Goal: Task Accomplishment & Management: Use online tool/utility

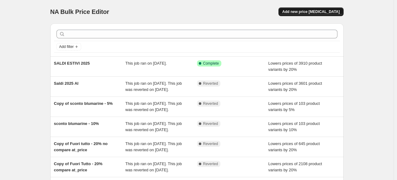
click at [309, 9] on button "Add new price change job" at bounding box center [310, 11] width 65 height 9
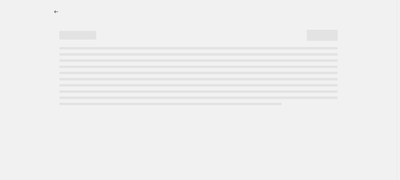
select select "percentage"
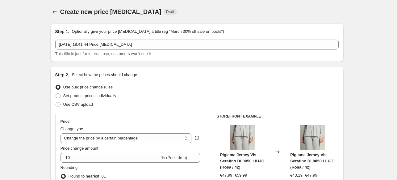
scroll to position [35, 0]
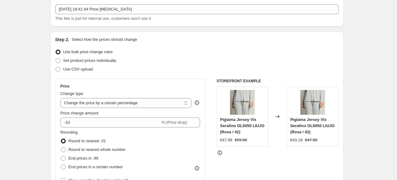
click at [203, 72] on div "Use CSV upload" at bounding box center [196, 69] width 283 height 9
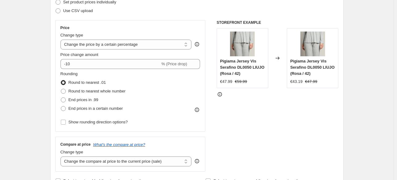
scroll to position [0, 0]
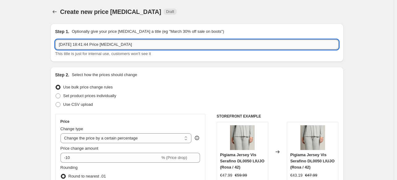
click at [79, 48] on input "4 set 2025, 18:41:44 Price change job" at bounding box center [196, 45] width 283 height 10
type input "[PERSON_NAME] [PERSON_NAME]"
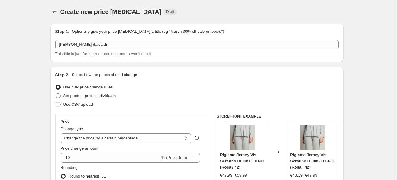
click at [66, 94] on span "Set product prices individually" at bounding box center [89, 95] width 53 height 5
click at [56, 94] on input "Set product prices individually" at bounding box center [56, 93] width 0 height 0
radio input "true"
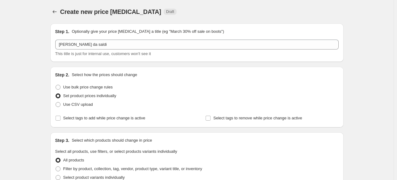
click at [141, 88] on div "Use bulk price change rules" at bounding box center [196, 87] width 283 height 9
click at [83, 85] on span "Use bulk price change rules" at bounding box center [87, 87] width 49 height 5
click at [56, 85] on input "Use bulk price change rules" at bounding box center [56, 85] width 0 height 0
radio input "true"
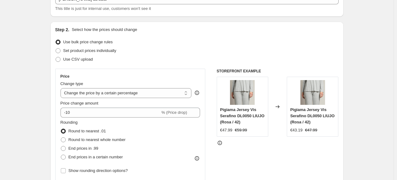
scroll to position [46, 0]
click at [113, 89] on select "Change the price to a certain amount Change the price by a certain amount Chang…" at bounding box center [126, 92] width 131 height 10
select select "ecap"
click at [62, 87] on select "Change the price to a certain amount Change the price by a certain amount Chang…" at bounding box center [126, 92] width 131 height 10
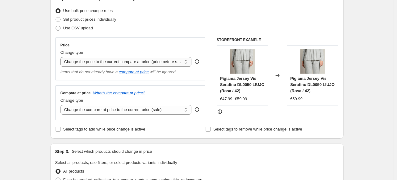
scroll to position [77, 0]
click at [102, 109] on select "Change the compare at price to the current price (sale) Change the compare at p…" at bounding box center [126, 109] width 131 height 10
select select "remove"
click at [62, 105] on select "Change the compare at price to the current price (sale) Change the compare at p…" at bounding box center [126, 109] width 131 height 10
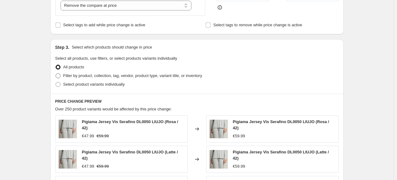
scroll to position [180, 0]
click at [84, 73] on span "Filter by product, collection, tag, vendor, product type, variant title, or inv…" at bounding box center [132, 75] width 139 height 5
click at [56, 73] on input "Filter by product, collection, tag, vendor, product type, variant title, or inv…" at bounding box center [56, 73] width 0 height 0
radio input "true"
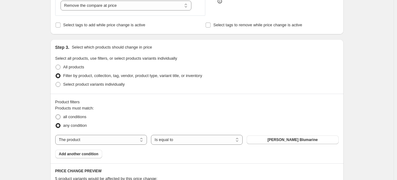
click at [74, 120] on label "all conditions" at bounding box center [70, 116] width 31 height 9
click at [56, 115] on input "all conditions" at bounding box center [56, 114] width 0 height 0
radio input "true"
click at [97, 142] on select "The product The product's collection The product's tag The product's vendor The…" at bounding box center [101, 140] width 92 height 10
select select "vendor"
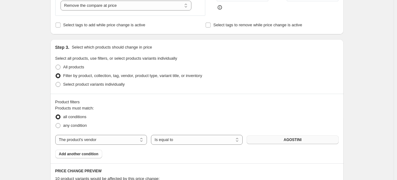
click at [283, 140] on button "AGOSTINI" at bounding box center [293, 139] width 92 height 9
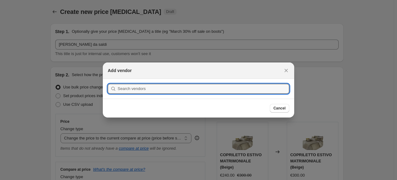
scroll to position [0, 0]
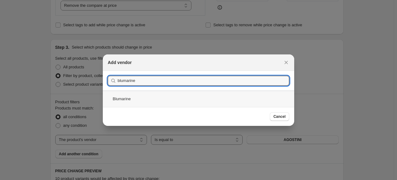
type input "blumarine"
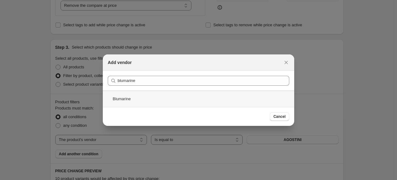
click at [122, 102] on div "Blumarine" at bounding box center [198, 98] width 191 height 16
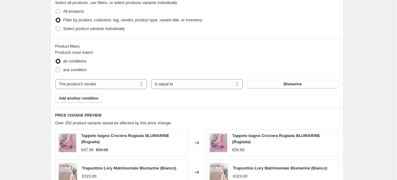
scroll to position [236, 0]
click at [66, 99] on span "Add another condition" at bounding box center [79, 98] width 40 height 5
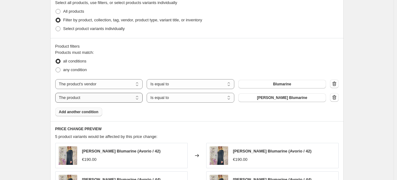
click at [84, 100] on select "The product The product's collection The product's tag The product's vendor The…" at bounding box center [99, 98] width 88 height 10
select select "collection"
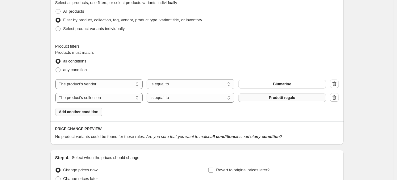
click at [274, 101] on button "Prodotti regalo" at bounding box center [282, 97] width 88 height 9
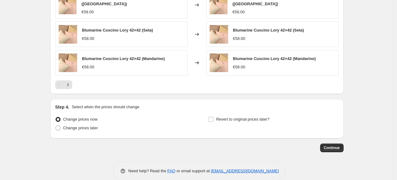
scroll to position [446, 0]
click at [331, 143] on button "Continue" at bounding box center [331, 147] width 23 height 9
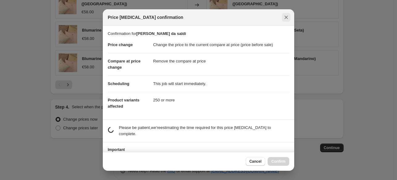
click at [286, 18] on icon "Close" at bounding box center [286, 17] width 3 height 3
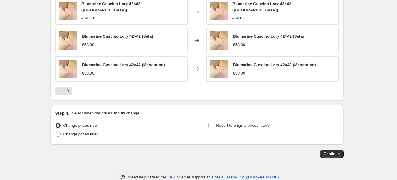
scroll to position [441, 0]
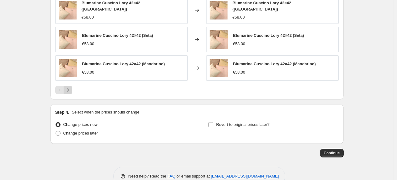
click at [68, 88] on icon "Next" at bounding box center [68, 90] width 6 height 6
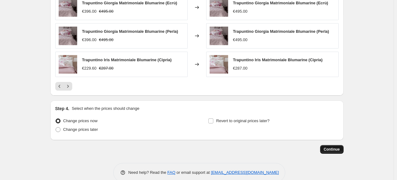
click at [330, 149] on span "Continue" at bounding box center [332, 149] width 16 height 5
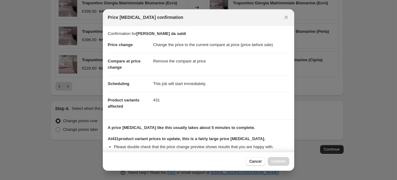
scroll to position [75, 0]
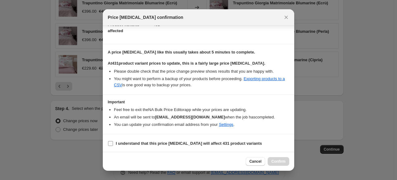
click at [110, 142] on input "I understand that this price change job will affect 431 product variants" at bounding box center [110, 143] width 5 height 5
checkbox input "true"
click at [281, 163] on span "Confirm" at bounding box center [278, 161] width 14 height 5
